Goal: Transaction & Acquisition: Purchase product/service

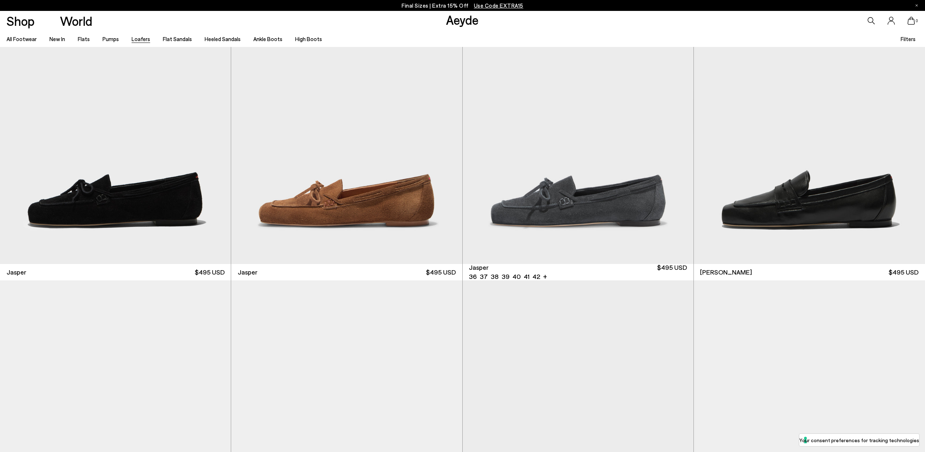
scroll to position [430, 0]
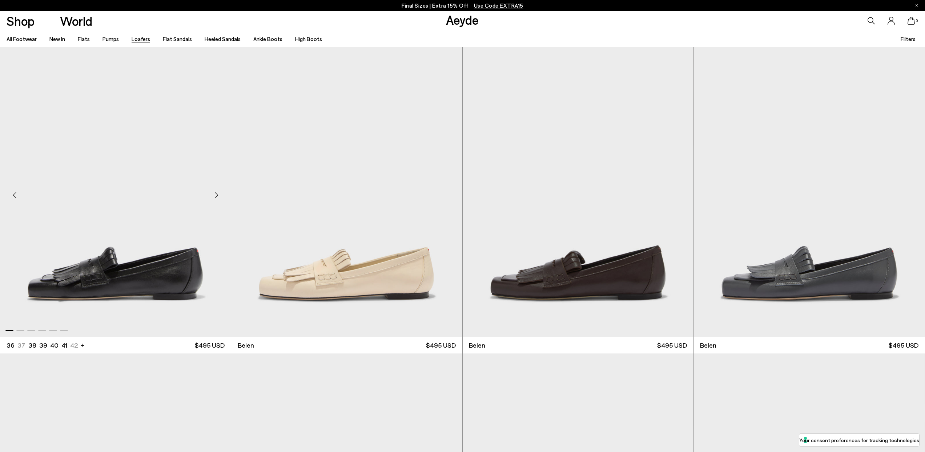
click at [178, 266] on img "1 / 6" at bounding box center [115, 192] width 231 height 290
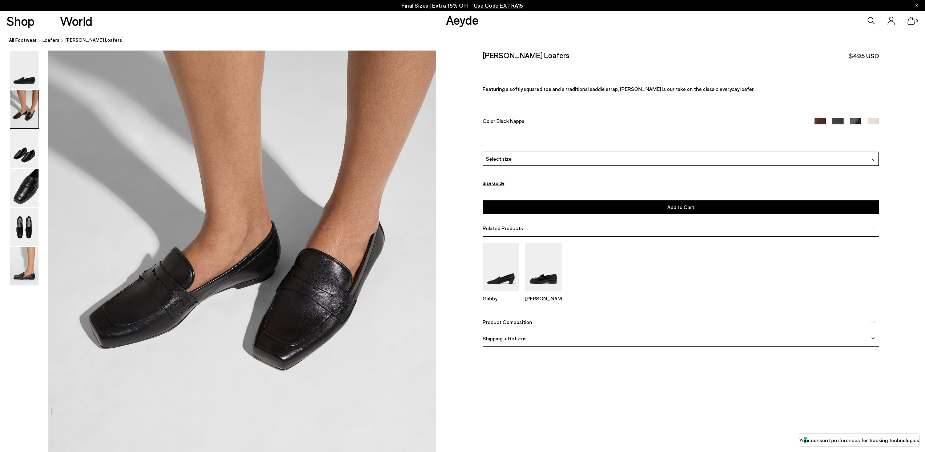
scroll to position [617, 0]
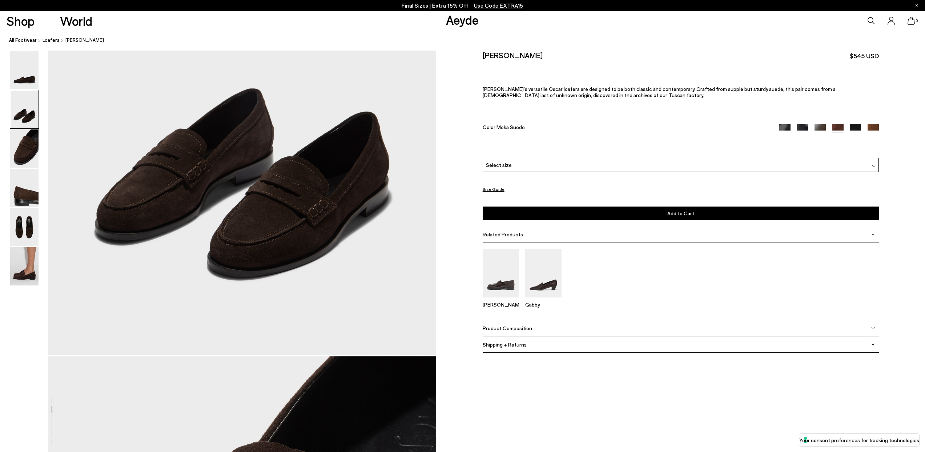
scroll to position [605, 0]
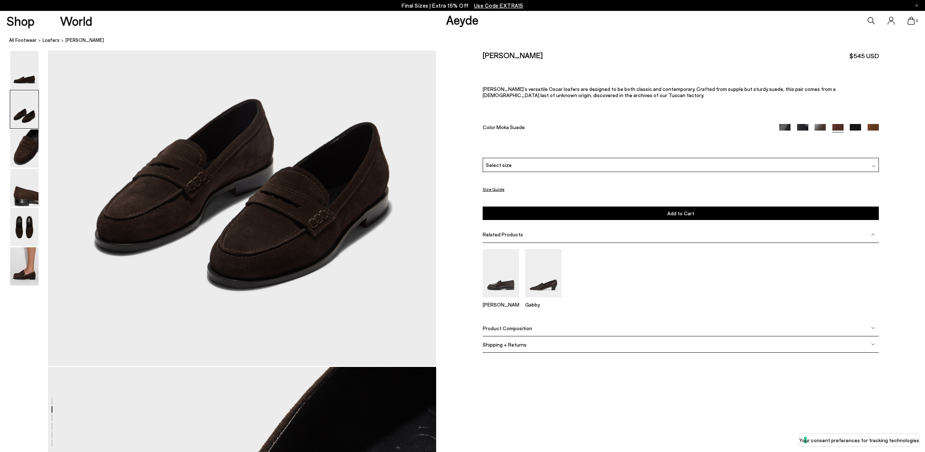
click at [787, 126] on img at bounding box center [784, 129] width 11 height 11
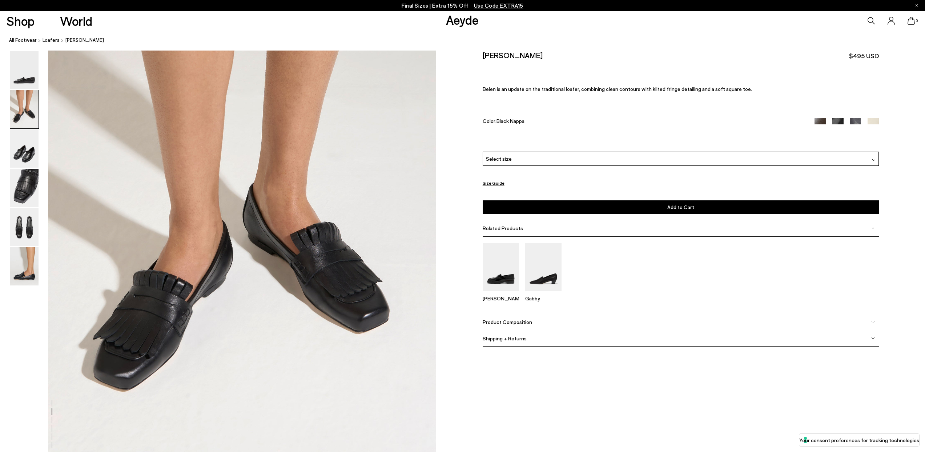
scroll to position [621, 0]
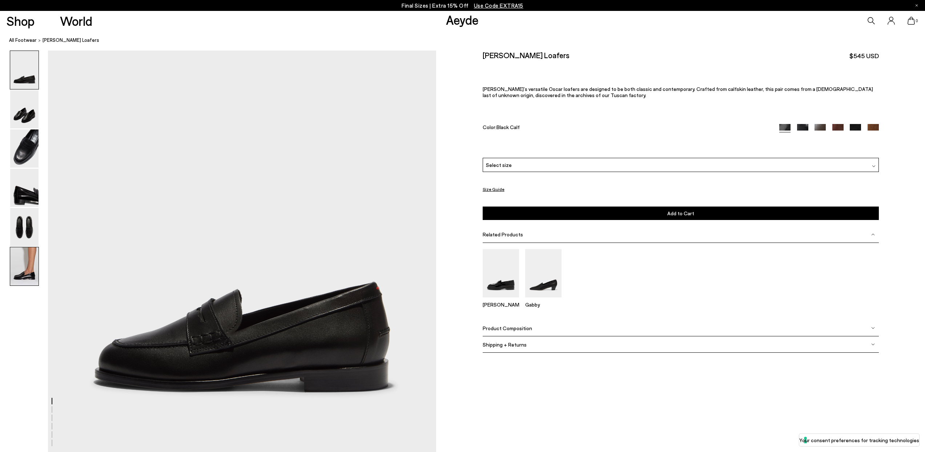
click at [22, 270] on img at bounding box center [24, 266] width 28 height 38
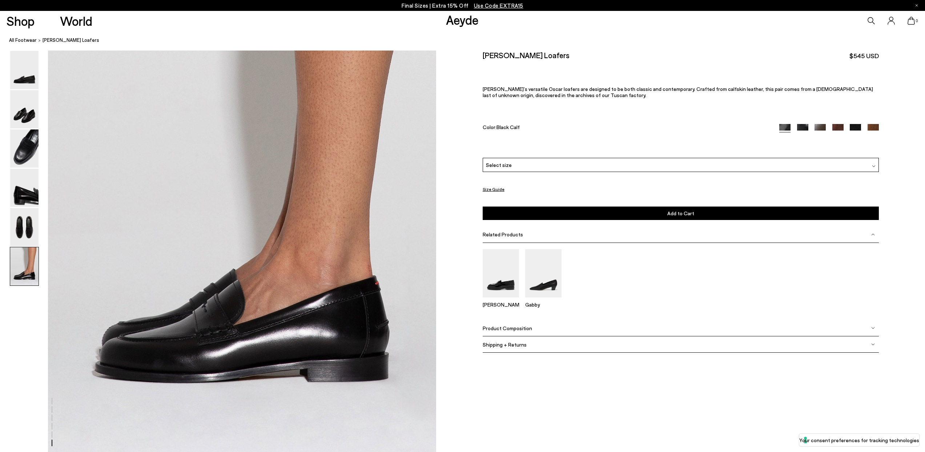
scroll to position [2586, 0]
click at [20, 225] on img at bounding box center [24, 227] width 28 height 38
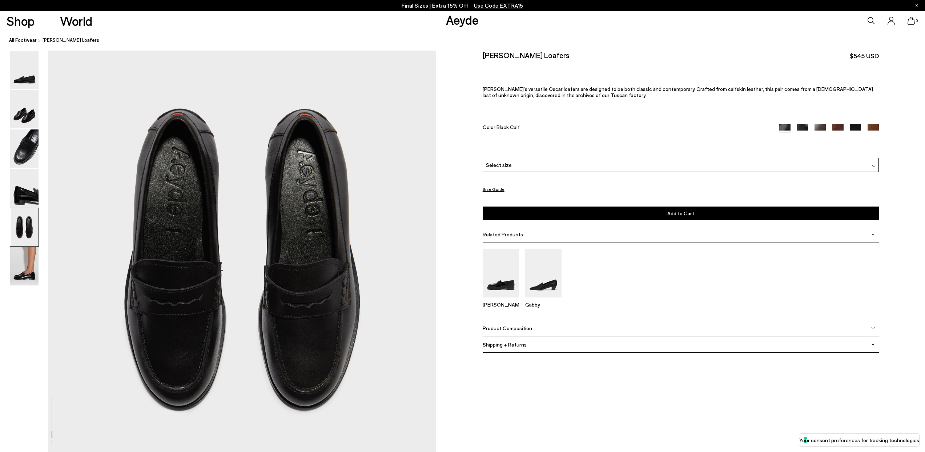
scroll to position [2015, 0]
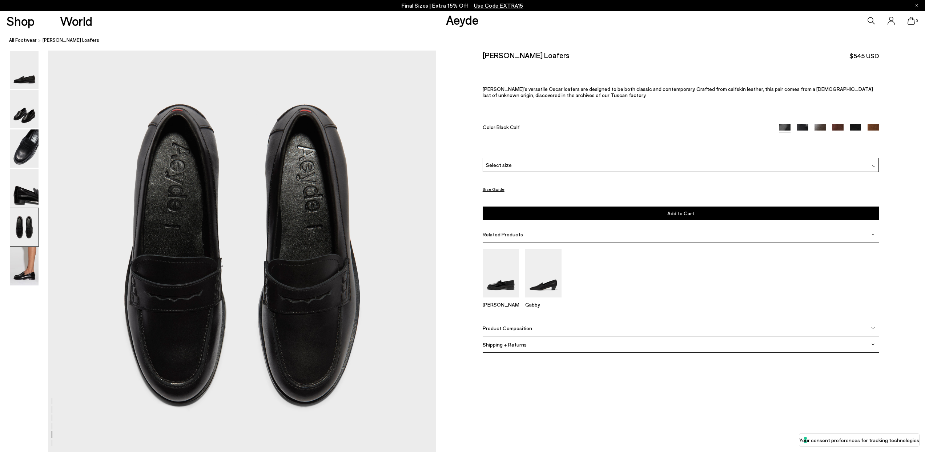
click at [801, 125] on img at bounding box center [802, 129] width 11 height 11
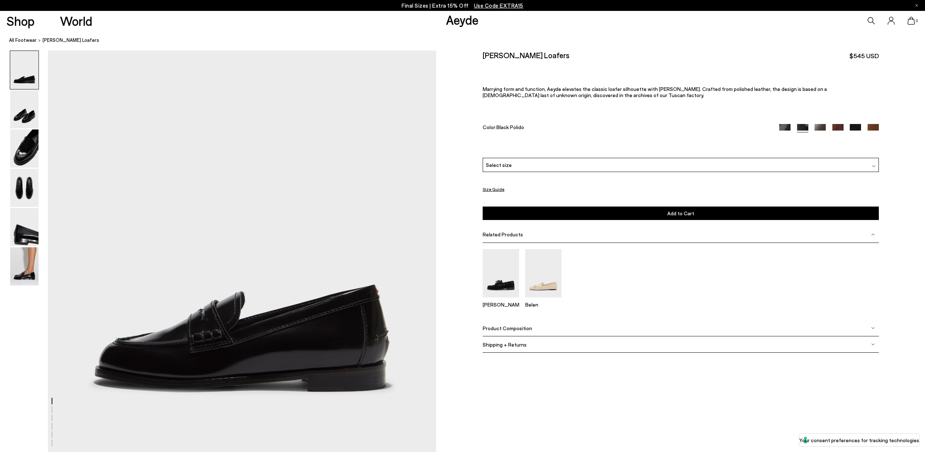
click at [820, 129] on img at bounding box center [820, 129] width 11 height 11
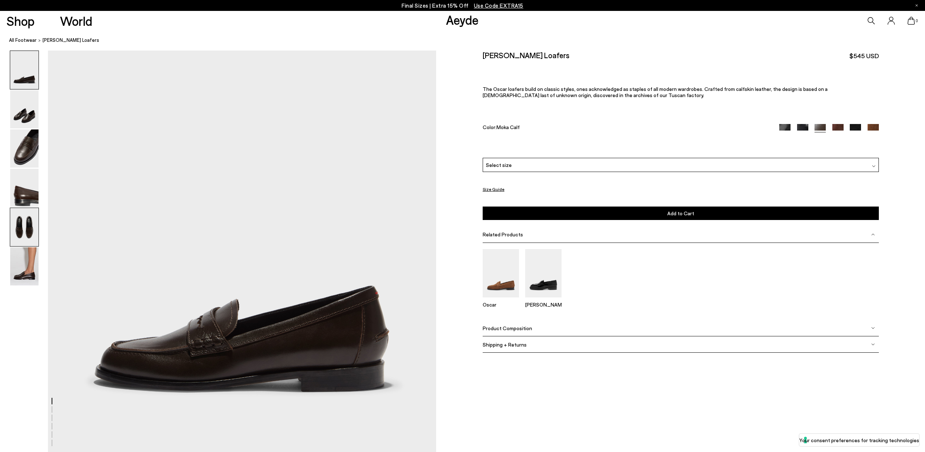
click at [19, 208] on img at bounding box center [24, 227] width 28 height 38
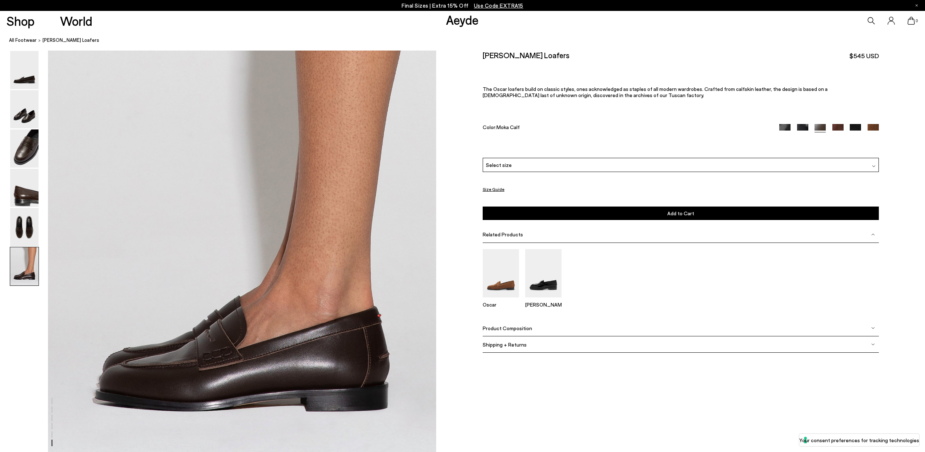
scroll to position [2566, 0]
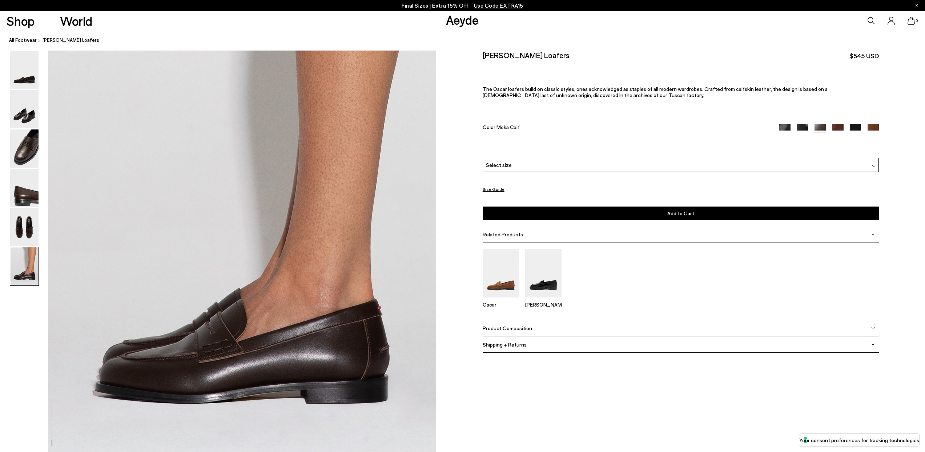
click at [836, 127] on img at bounding box center [837, 129] width 11 height 11
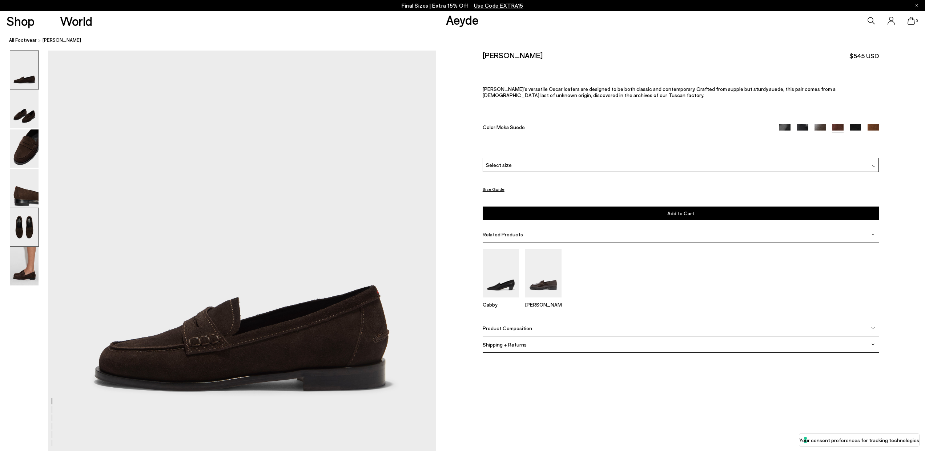
click at [20, 233] on img at bounding box center [24, 227] width 28 height 38
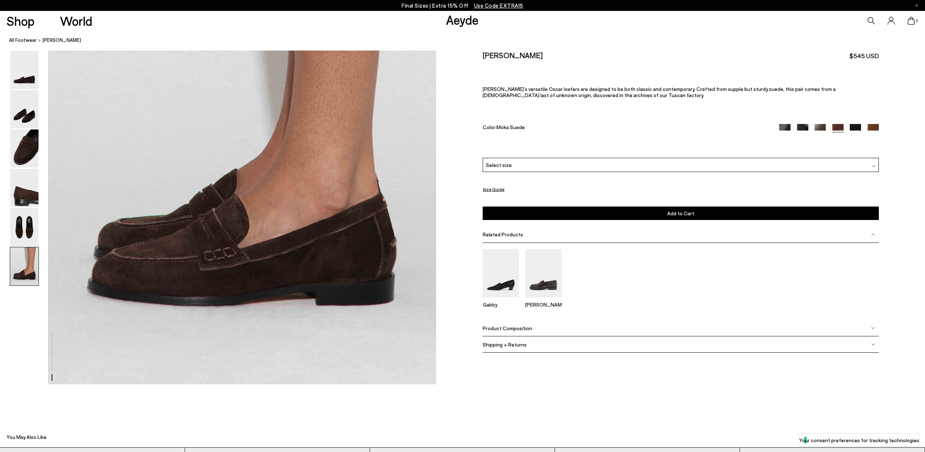
scroll to position [2663, 0]
click at [856, 127] on img at bounding box center [855, 129] width 11 height 11
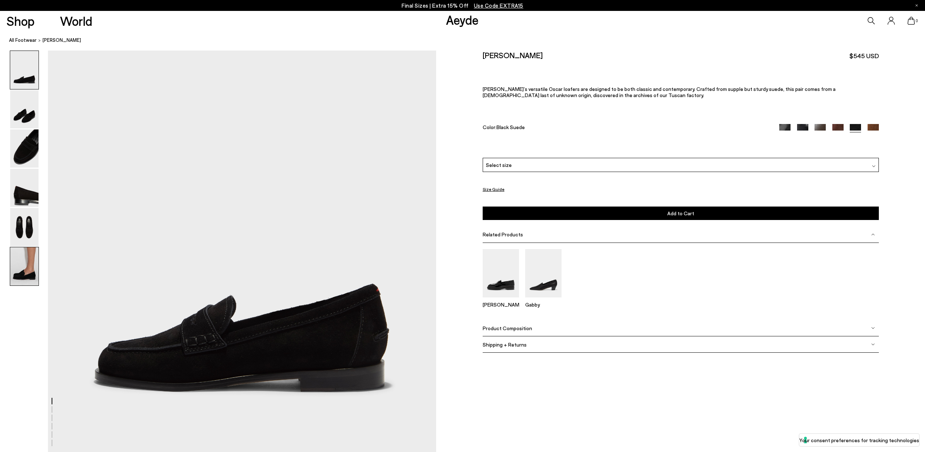
click at [28, 270] on img at bounding box center [24, 266] width 28 height 38
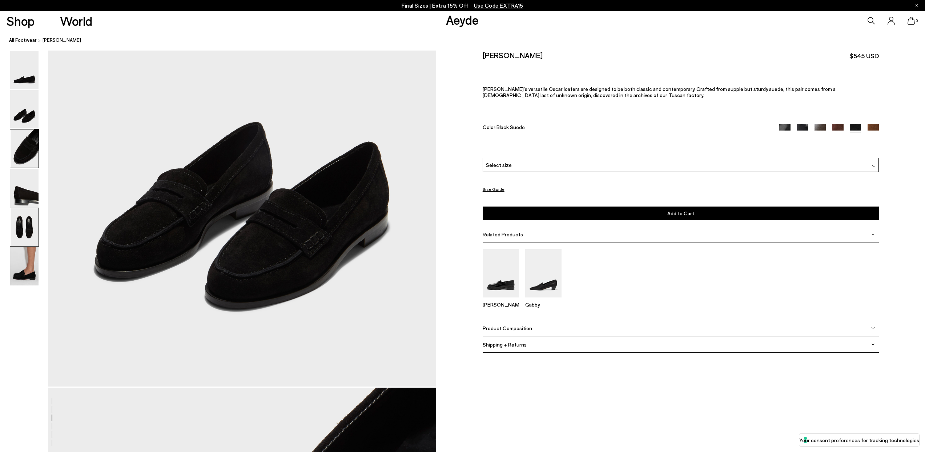
scroll to position [2529, 0]
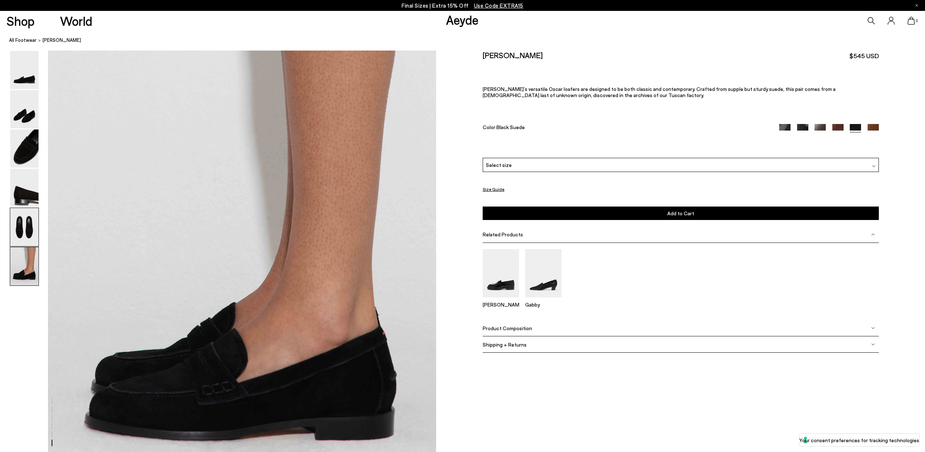
click at [28, 224] on img at bounding box center [24, 227] width 28 height 38
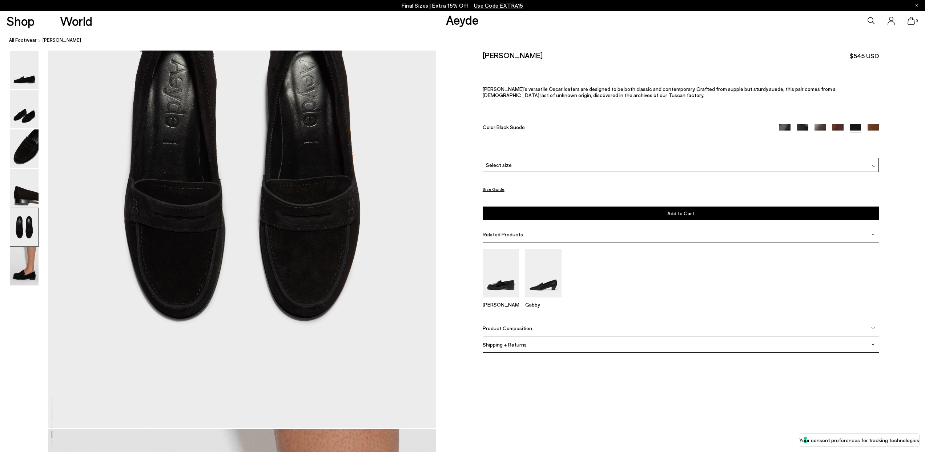
scroll to position [1960, 0]
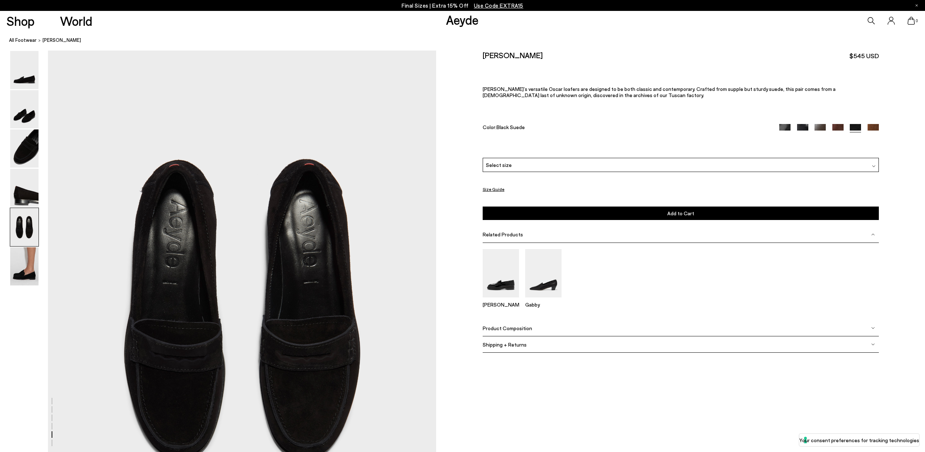
click at [870, 125] on img at bounding box center [873, 129] width 11 height 11
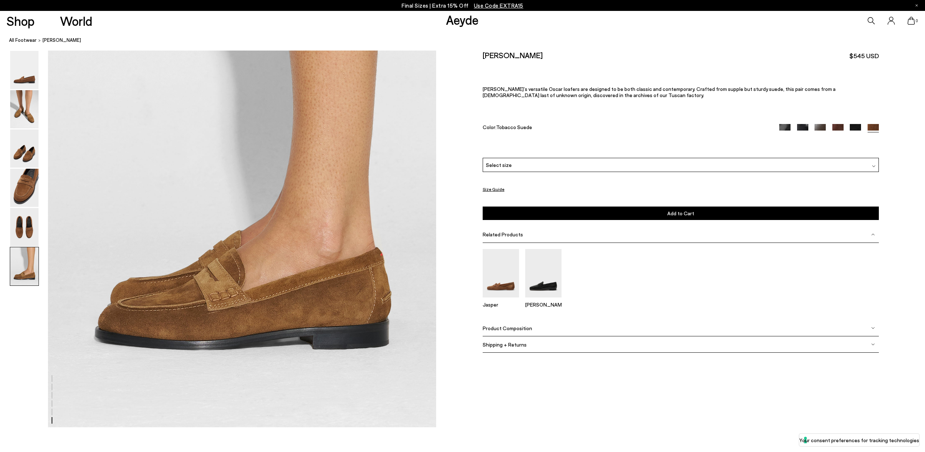
scroll to position [2738, 0]
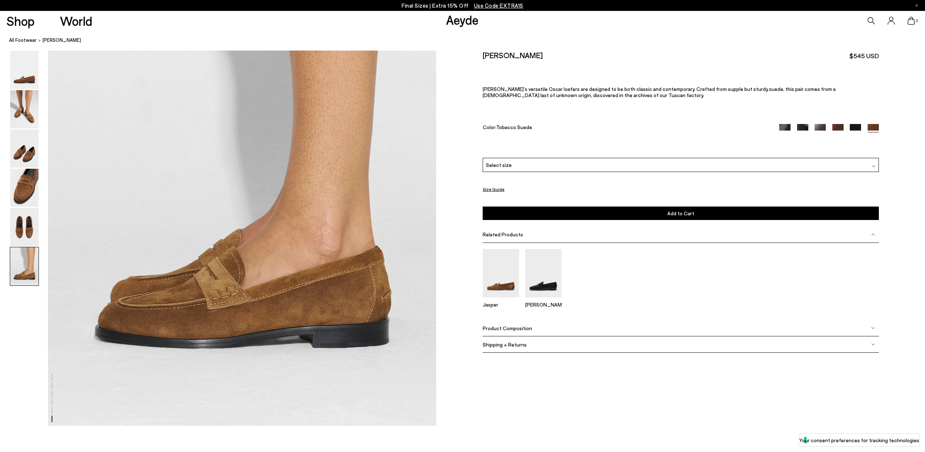
drag, startPoint x: 838, startPoint y: 126, endPoint x: 838, endPoint y: 134, distance: 8.7
click at [838, 126] on img at bounding box center [837, 129] width 11 height 11
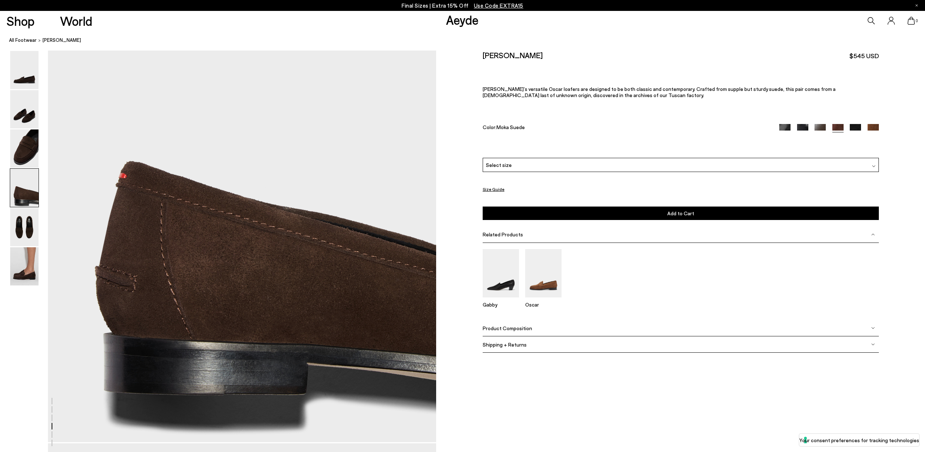
scroll to position [1569, 0]
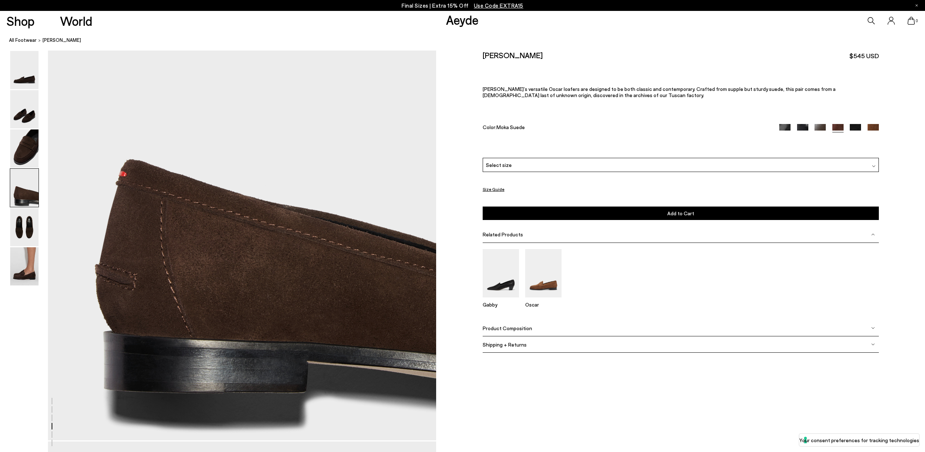
click at [630, 160] on div "Select size" at bounding box center [681, 165] width 396 height 14
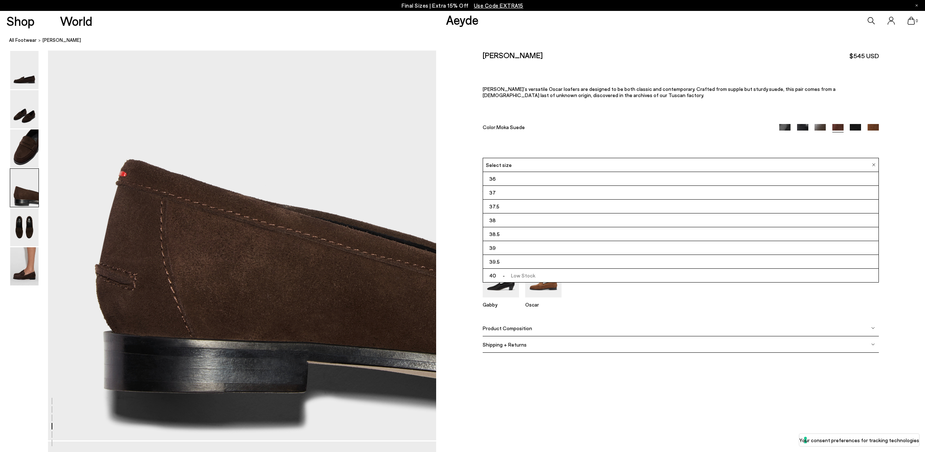
click at [603, 221] on li "38" at bounding box center [680, 220] width 395 height 14
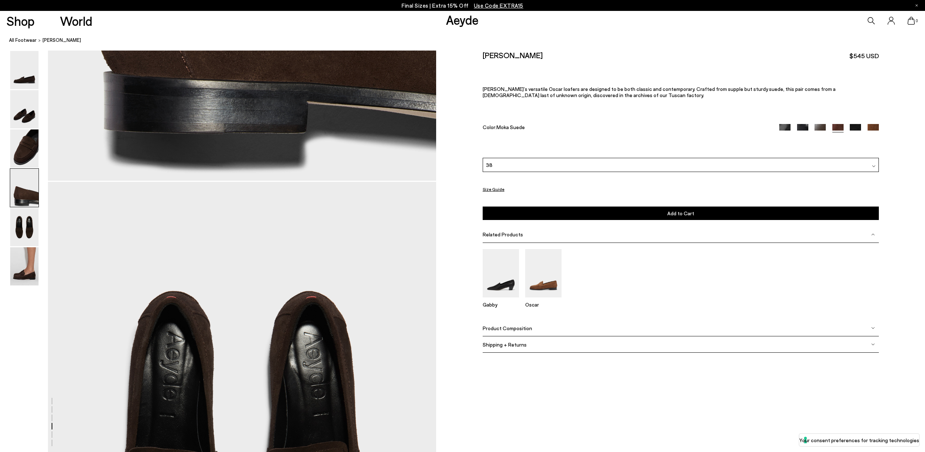
scroll to position [1832, 0]
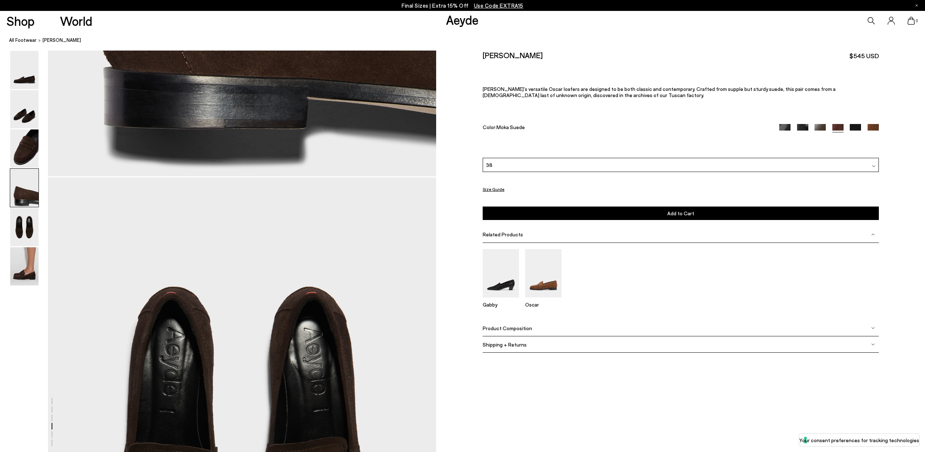
click at [595, 325] on div "Product Composition" at bounding box center [681, 328] width 396 height 16
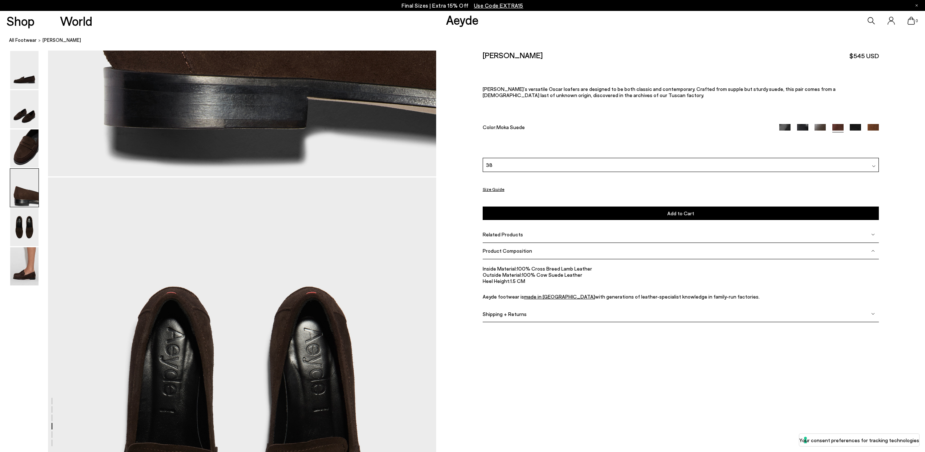
drag, startPoint x: 519, startPoint y: 314, endPoint x: 526, endPoint y: 316, distance: 7.1
click at [519, 314] on span "Shipping + Returns" at bounding box center [505, 314] width 44 height 6
